Goal: Information Seeking & Learning: Check status

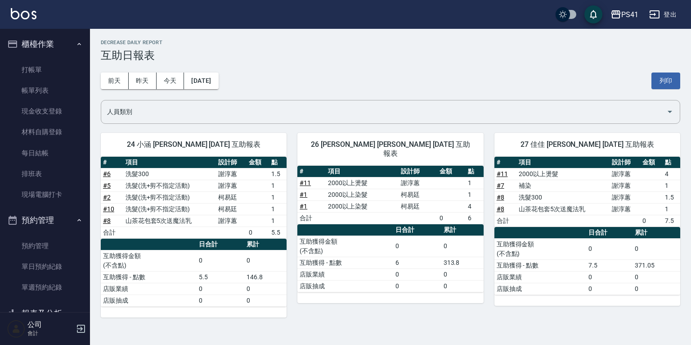
scroll to position [139, 0]
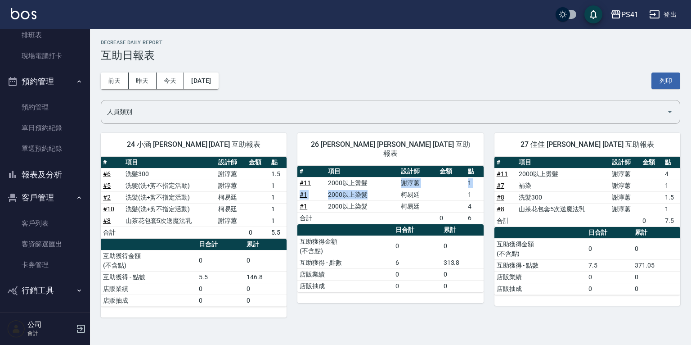
drag, startPoint x: 377, startPoint y: 174, endPoint x: 376, endPoint y: 191, distance: 17.1
click at [376, 191] on tbody "# 11 2000以上燙髮 [PERSON_NAME] 1 # 1 2000以上染髮 [PERSON_NAME] 1 # 1 2000以上染髮 [PERSON…" at bounding box center [390, 200] width 186 height 47
drag, startPoint x: 376, startPoint y: 191, endPoint x: 372, endPoint y: 221, distance: 30.5
click at [372, 224] on th "a dense table" at bounding box center [345, 230] width 96 height 12
drag, startPoint x: 324, startPoint y: 177, endPoint x: 472, endPoint y: 172, distance: 147.7
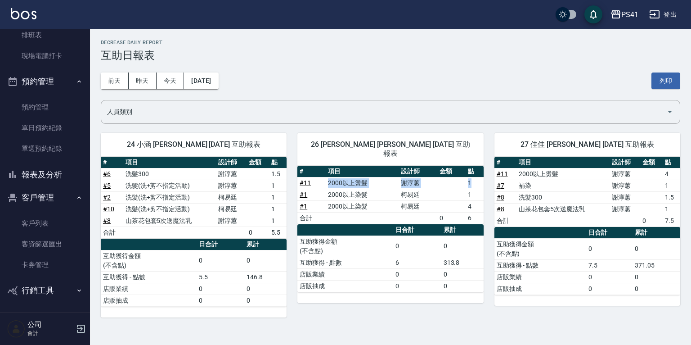
click at [472, 177] on tr "# 11 2000以上燙髮 [PERSON_NAME] 1" at bounding box center [390, 183] width 186 height 12
click at [448, 310] on div "26 [PERSON_NAME] [DATE] 互助報表 # 項目 設計師 金額 點 # 11 2000以上燙髮 [PERSON_NAME] 1 # 1 20…" at bounding box center [385, 219] width 197 height 195
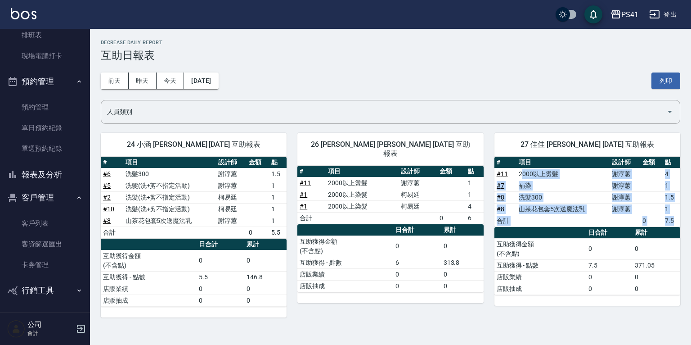
drag, startPoint x: 521, startPoint y: 177, endPoint x: 647, endPoint y: 294, distance: 171.9
click at [647, 294] on div "# 項目 設計師 金額 點 # 11 2000以上燙髮 [PERSON_NAME] 4 # 7 補染 [PERSON_NAME] 1 # 8 洗髮300 [P…" at bounding box center [587, 231] width 186 height 149
drag, startPoint x: 647, startPoint y: 294, endPoint x: 641, endPoint y: 312, distance: 19.1
click at [641, 312] on div "27 佳佳 [PERSON_NAME] [DATE] 互助報表 # 項目 設計師 金額 點 # 11 2000以上燙髮 [PERSON_NAME] 4 # 7…" at bounding box center [582, 219] width 197 height 195
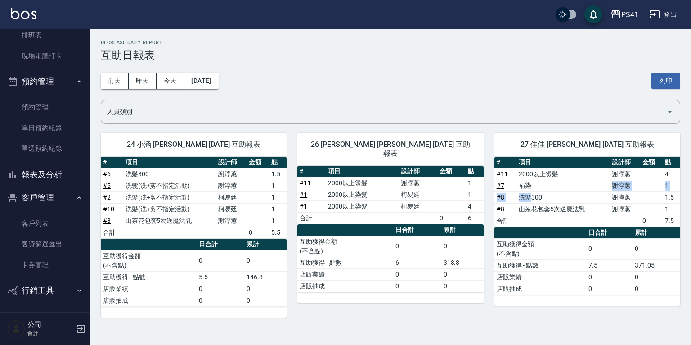
click at [529, 193] on tbody "# 11 2000以上燙髮 [PERSON_NAME] 4 # 7 補染 [PERSON_NAME] 1 # 8 洗髮300 [PERSON_NAME]1.5…" at bounding box center [587, 197] width 186 height 58
click at [524, 290] on td "店販抽成" at bounding box center [540, 289] width 92 height 12
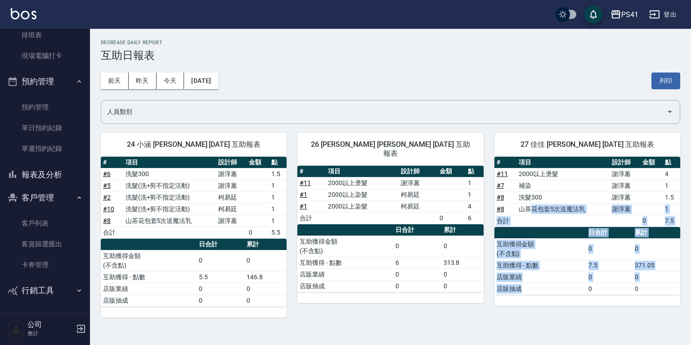
drag, startPoint x: 530, startPoint y: 210, endPoint x: 554, endPoint y: 299, distance: 91.7
click at [554, 299] on div "# 項目 設計師 金額 點 # 11 2000以上燙髮 [PERSON_NAME] 4 # 7 補染 [PERSON_NAME] 1 # 8 洗髮300 [P…" at bounding box center [587, 231] width 186 height 149
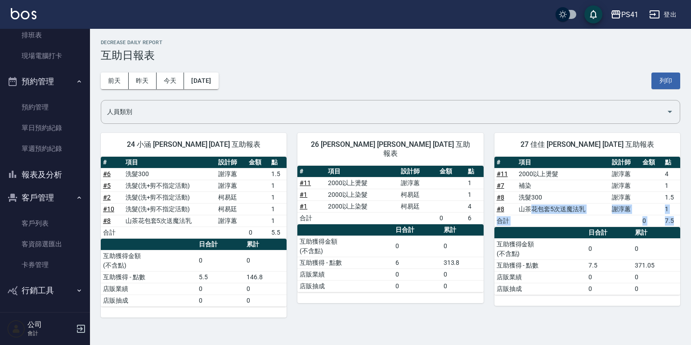
click at [502, 323] on div "PS41 [DATE] 互助日報表 列印時間： [DATE][PHONE_NUMBER]:17 Decrease Daily Report 互助日報表 [DA…" at bounding box center [390, 178] width 601 height 299
